Goal: Check status: Check status

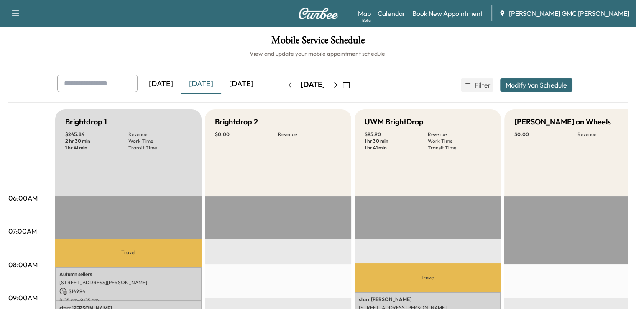
click at [339, 84] on icon "button" at bounding box center [335, 85] width 7 height 7
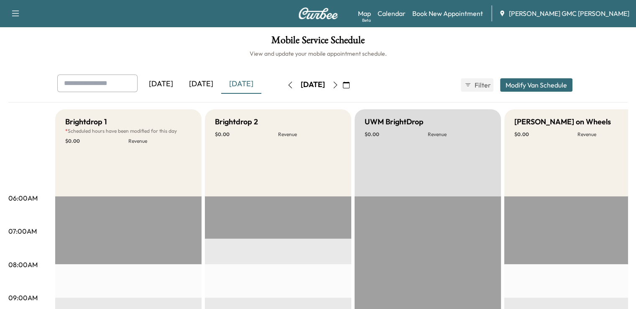
click at [339, 84] on icon "button" at bounding box center [335, 85] width 7 height 7
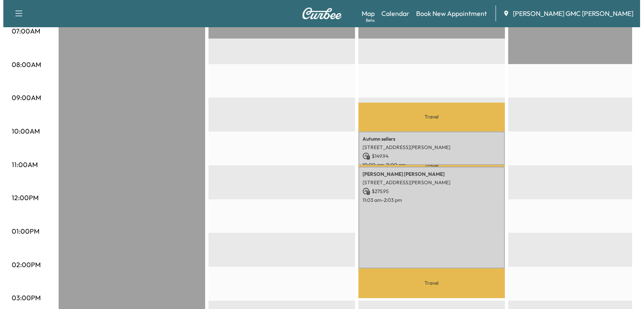
scroll to position [198, 0]
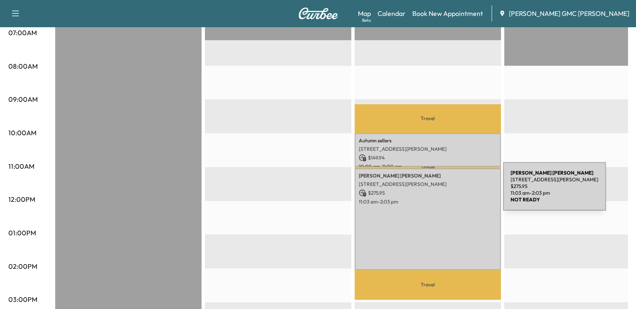
click at [441, 191] on p "$ 275.95" at bounding box center [428, 193] width 138 height 8
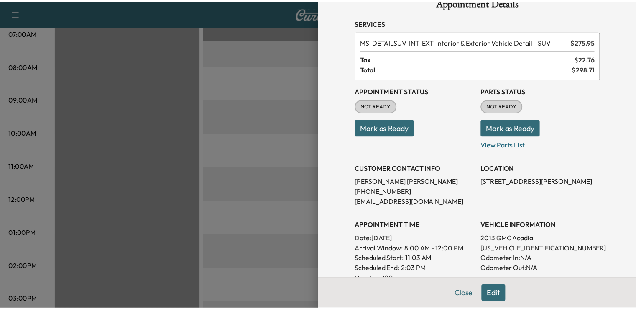
scroll to position [0, 0]
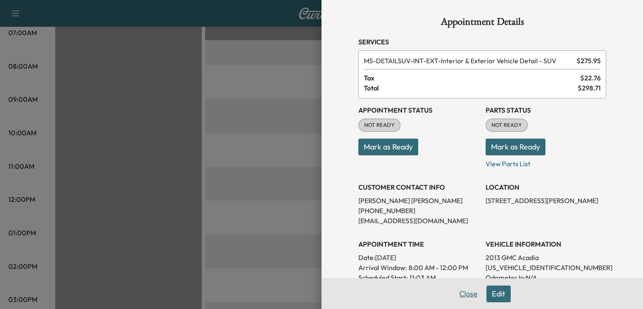
click at [464, 288] on button "Close" at bounding box center [468, 293] width 29 height 17
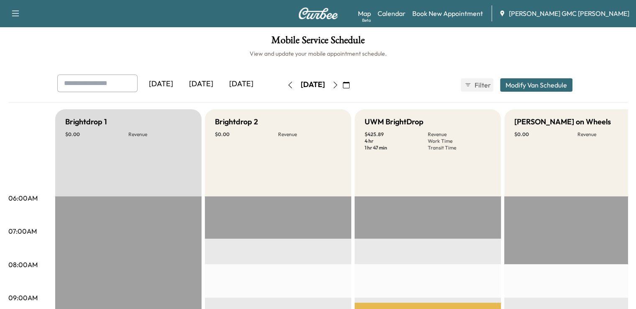
click at [283, 90] on button "button" at bounding box center [290, 84] width 14 height 13
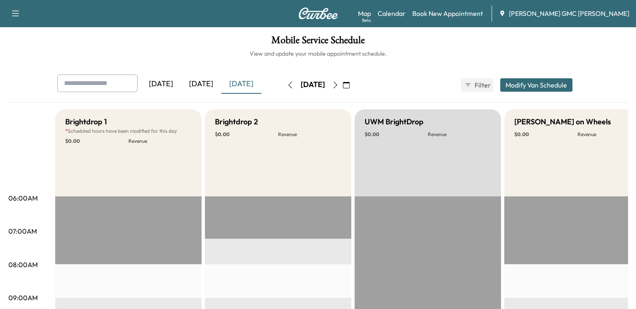
click at [283, 90] on div "[DATE]" at bounding box center [312, 84] width 59 height 13
click at [287, 85] on icon "button" at bounding box center [290, 85] width 7 height 7
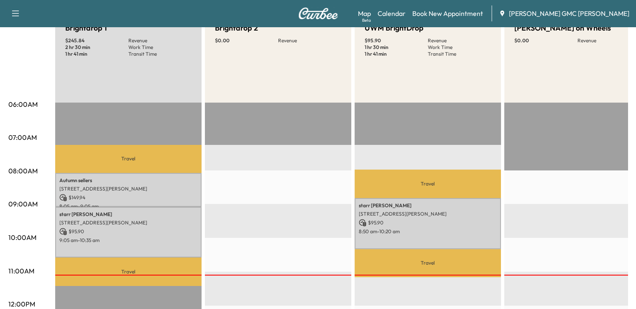
scroll to position [92, 0]
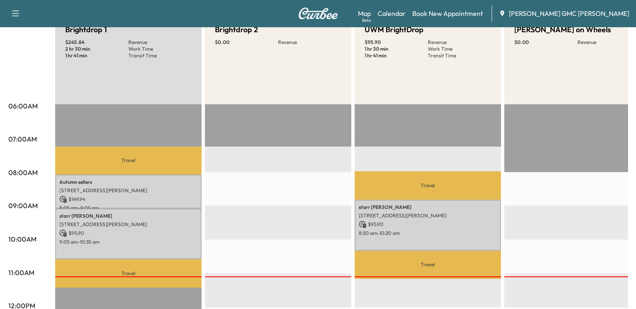
drag, startPoint x: 633, startPoint y: 155, endPoint x: 642, endPoint y: 89, distance: 66.8
click at [636, 89] on html "Support Log Out Map Beta Calendar Book New Appointment [PERSON_NAME] GMC [PERSO…" at bounding box center [318, 62] width 636 height 309
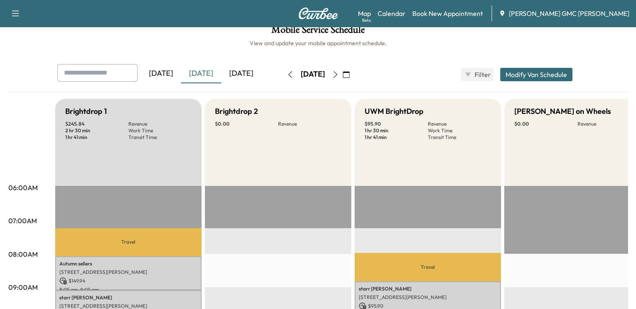
scroll to position [0, 0]
